Goal: Navigation & Orientation: Find specific page/section

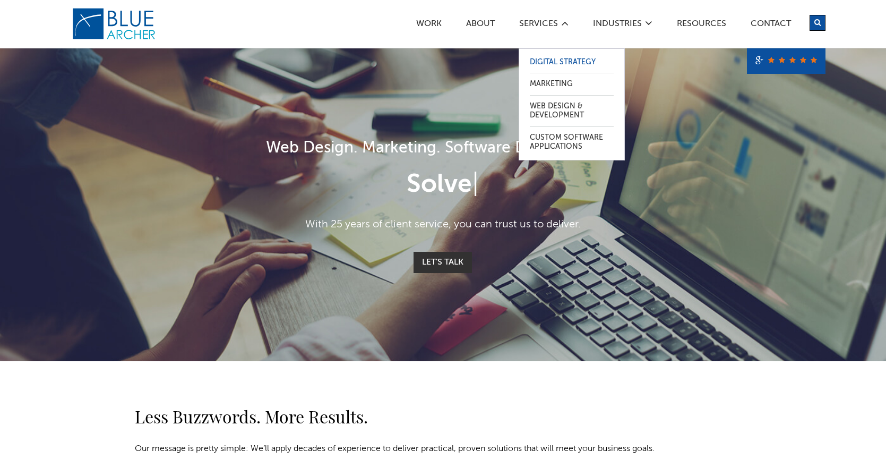
click at [547, 63] on link "Digital Strategy" at bounding box center [572, 62] width 84 height 22
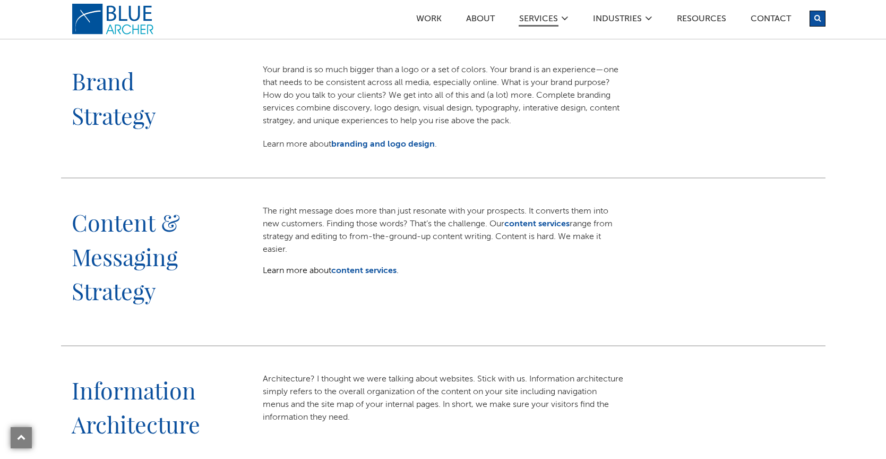
scroll to position [479, 0]
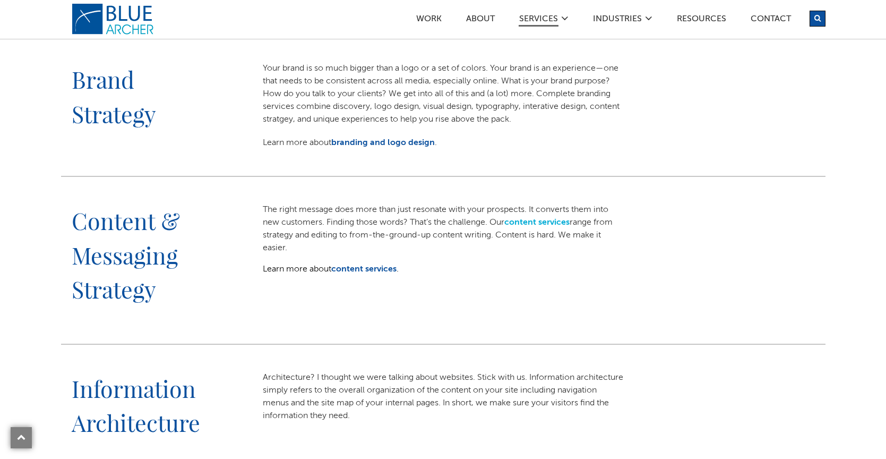
click at [538, 218] on link "content services" at bounding box center [536, 222] width 65 height 8
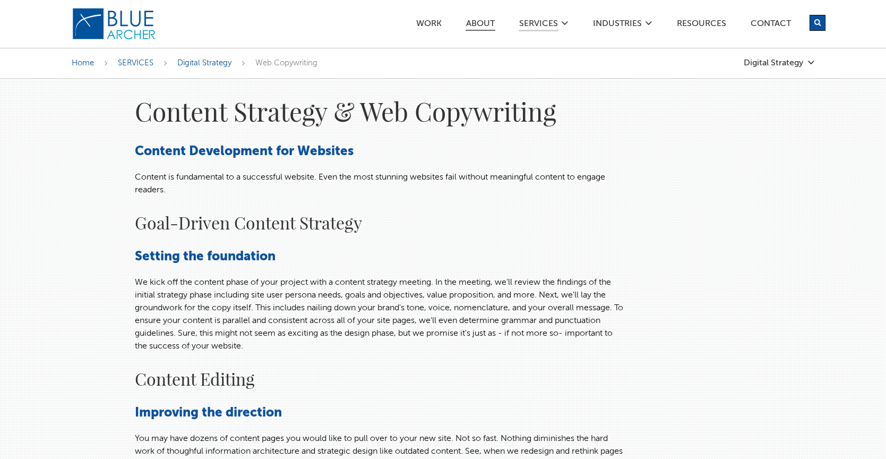
click at [477, 21] on link "ABOUT" at bounding box center [480, 25] width 30 height 11
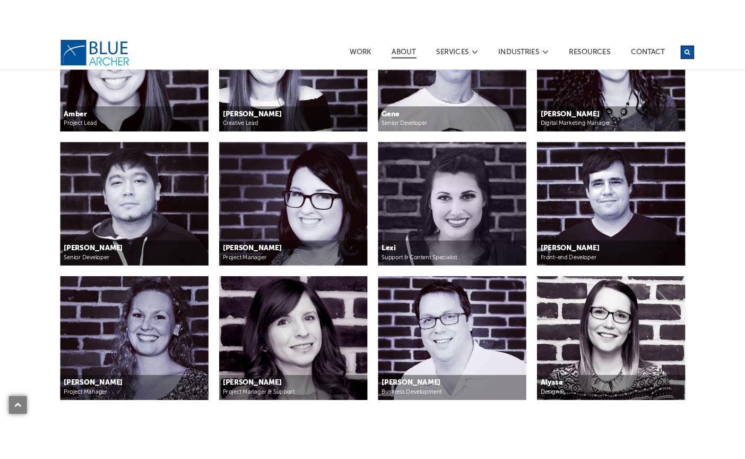
scroll to position [1197, 0]
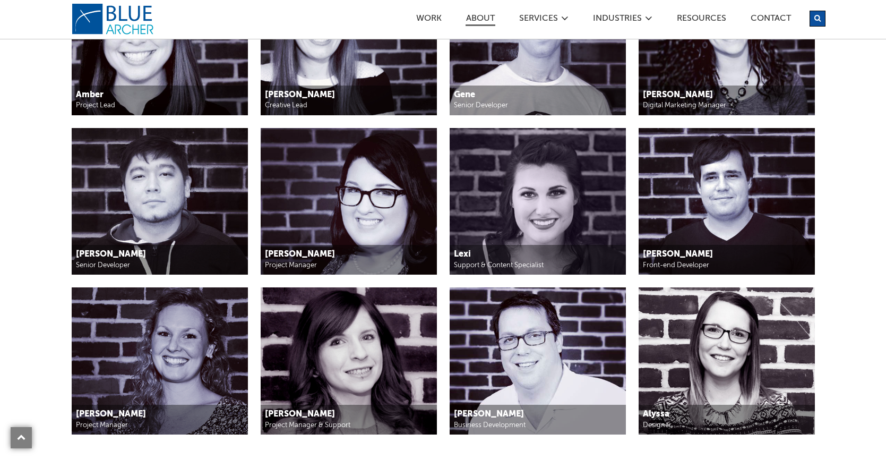
click at [492, 228] on img at bounding box center [537, 201] width 176 height 147
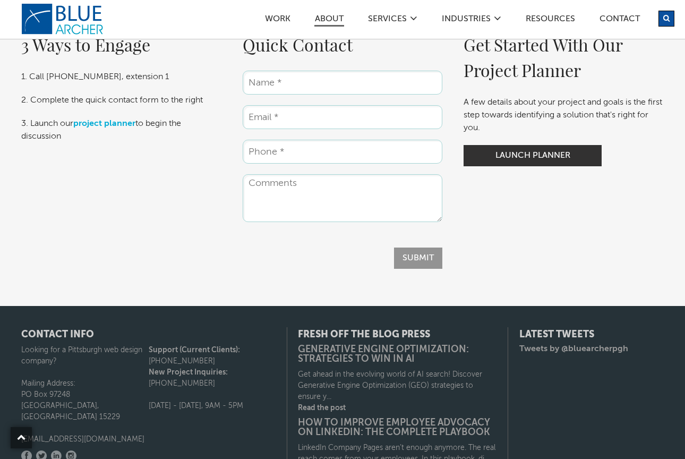
scroll to position [2847, 0]
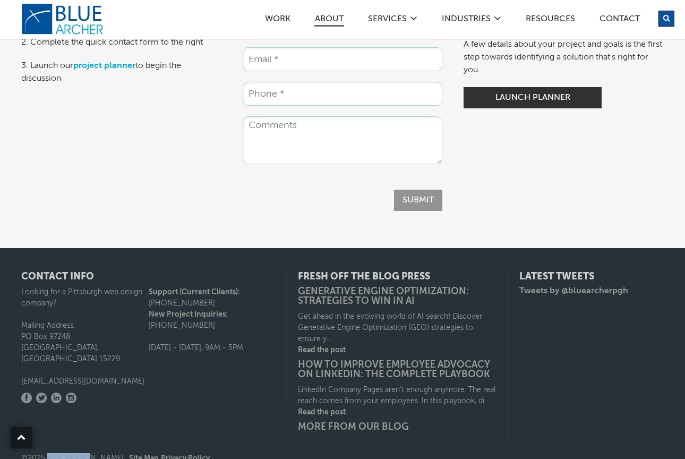
drag, startPoint x: 47, startPoint y: 438, endPoint x: 86, endPoint y: 438, distance: 39.3
click at [86, 454] on span "©2025 Blue [PERSON_NAME] Site Map Privacy Policy" at bounding box center [115, 457] width 188 height 7
copy span "Blue [PERSON_NAME]"
